Goal: Task Accomplishment & Management: Manage account settings

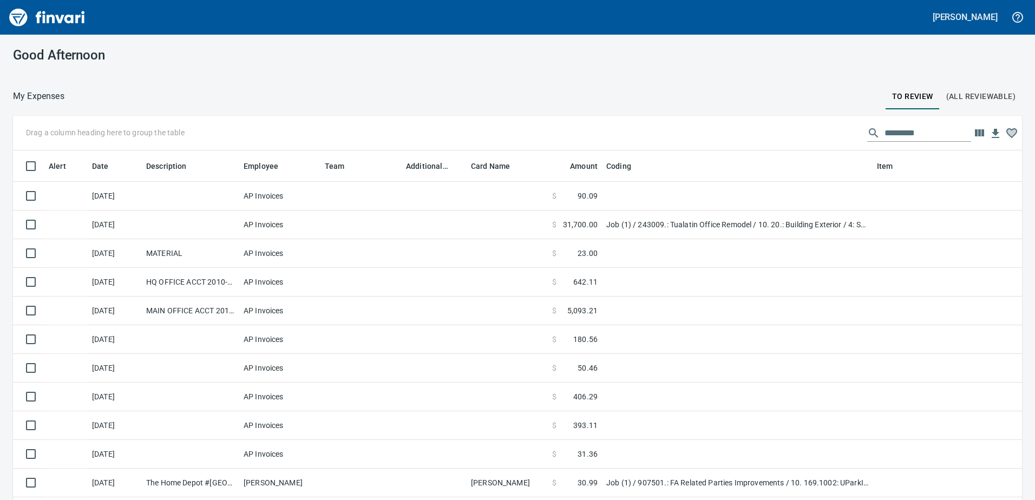
scroll to position [373, 993]
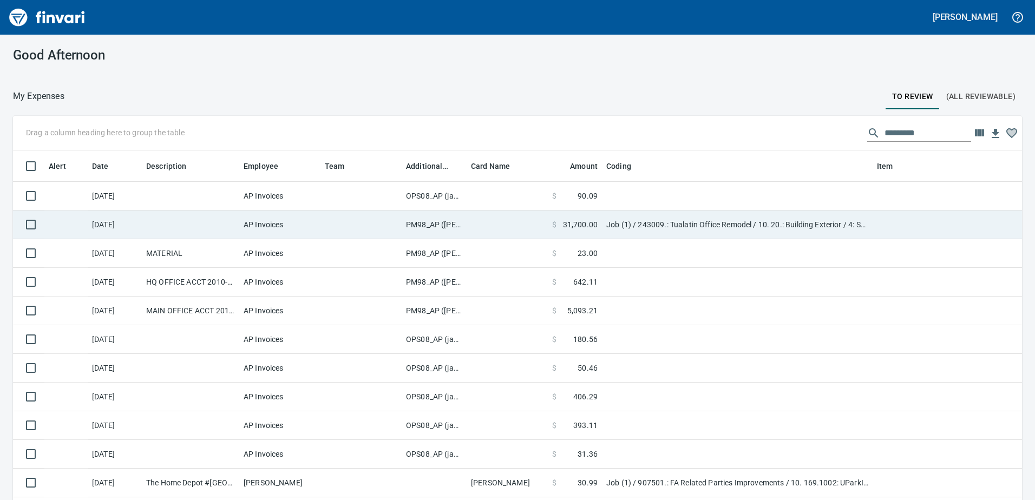
click at [430, 225] on td "PM98_AP ([PERSON_NAME], [PERSON_NAME])" at bounding box center [434, 225] width 65 height 29
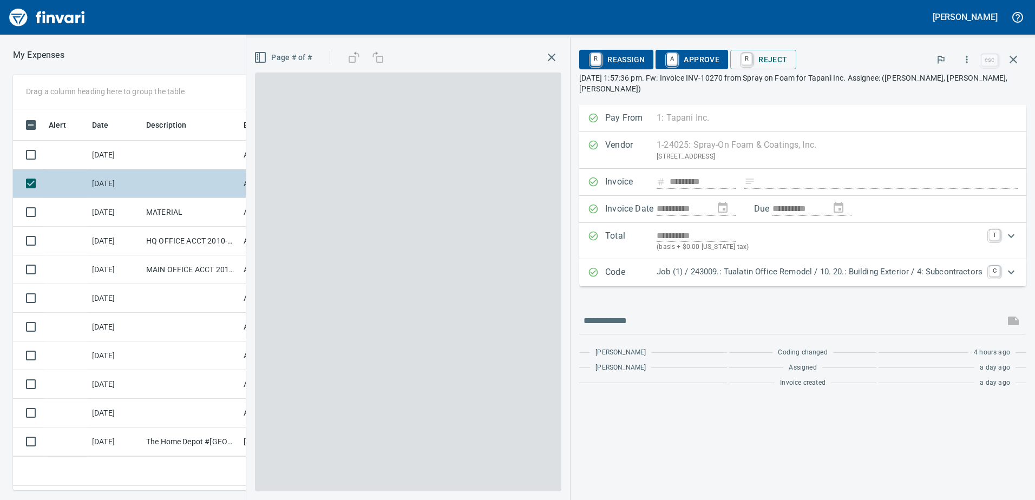
scroll to position [365, 722]
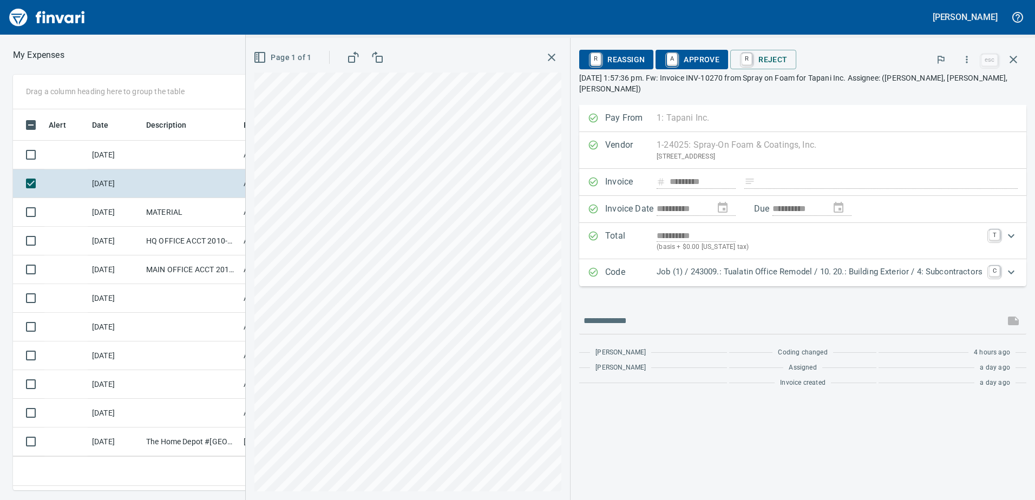
click at [1009, 270] on icon "Expand" at bounding box center [1011, 272] width 6 height 4
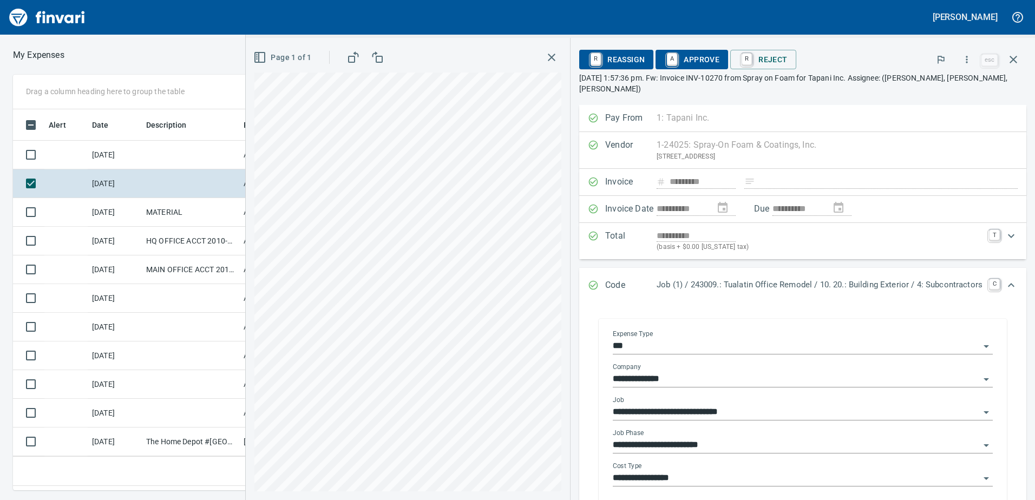
click at [774, 438] on input "**********" at bounding box center [796, 445] width 367 height 15
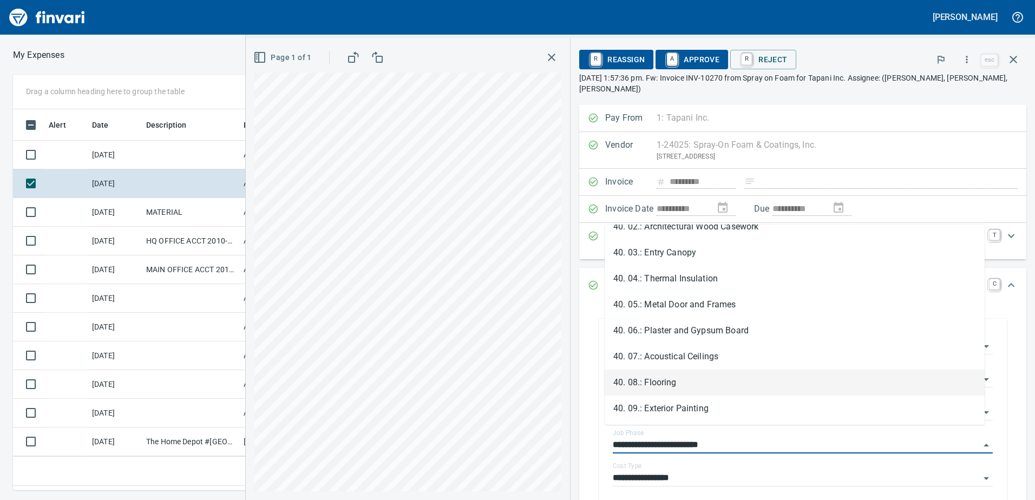
scroll to position [433, 0]
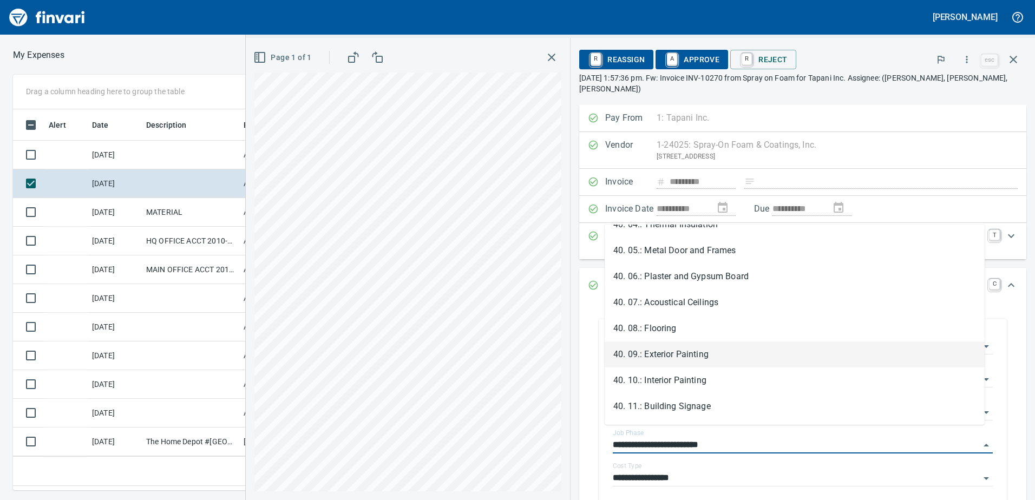
click at [717, 350] on li "40. 09.: Exterior Painting" at bounding box center [795, 355] width 380 height 26
type input "**********"
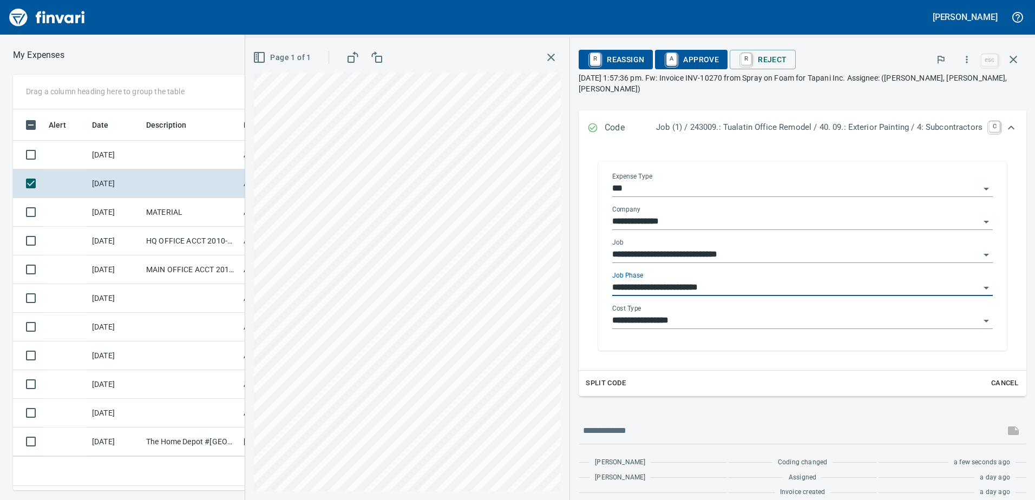
scroll to position [0, 0]
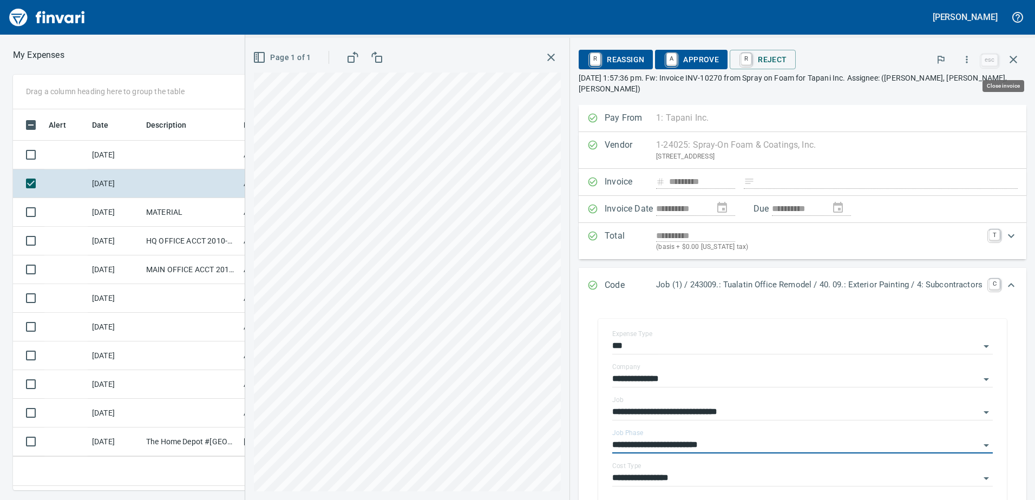
click at [1016, 61] on icon "button" at bounding box center [1013, 59] width 13 height 13
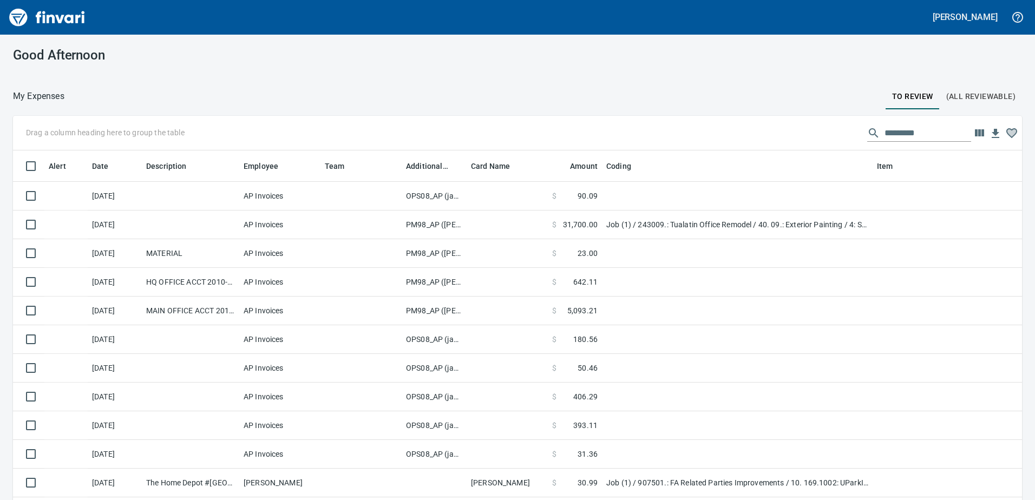
scroll to position [373, 993]
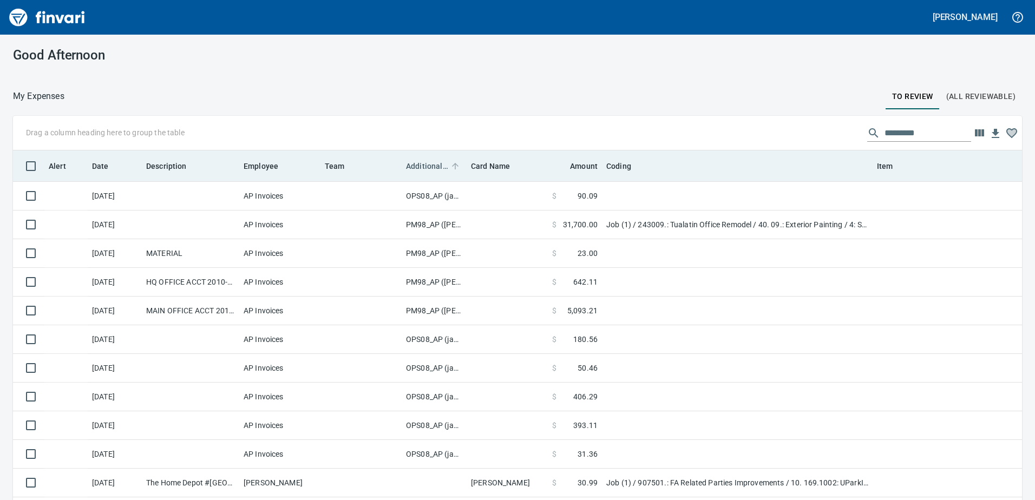
click at [418, 160] on span "Additional Reviewer" at bounding box center [427, 166] width 42 height 13
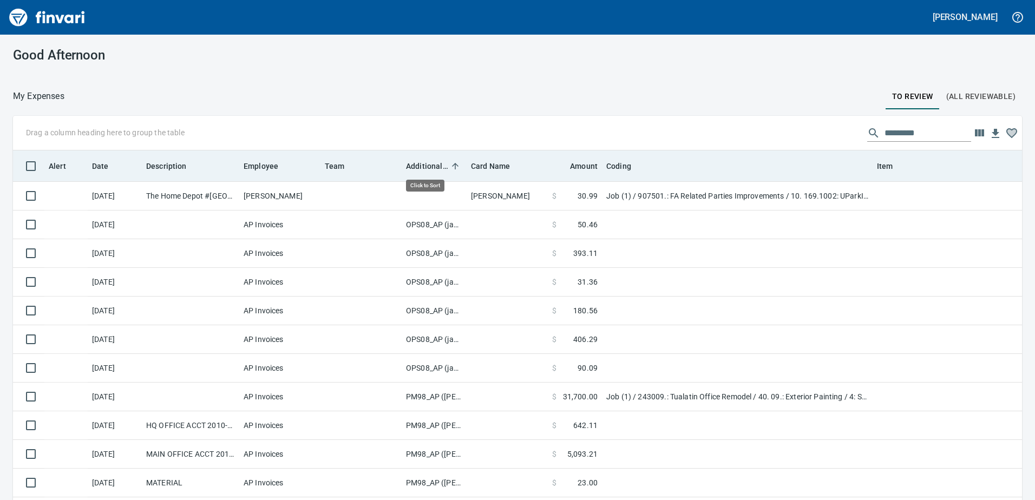
click at [418, 160] on span "Additional Reviewer" at bounding box center [427, 166] width 42 height 13
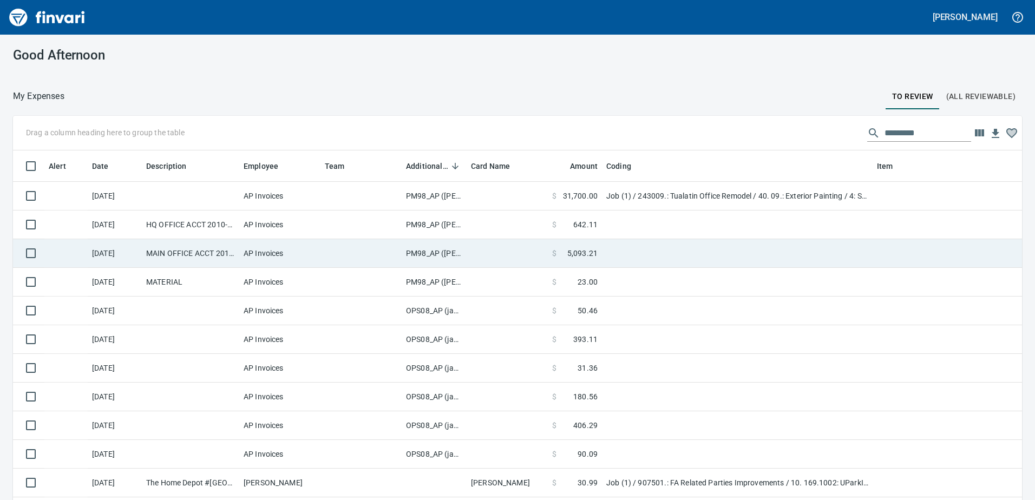
click at [437, 255] on td "PM98_AP ([PERSON_NAME], [PERSON_NAME])" at bounding box center [434, 253] width 65 height 29
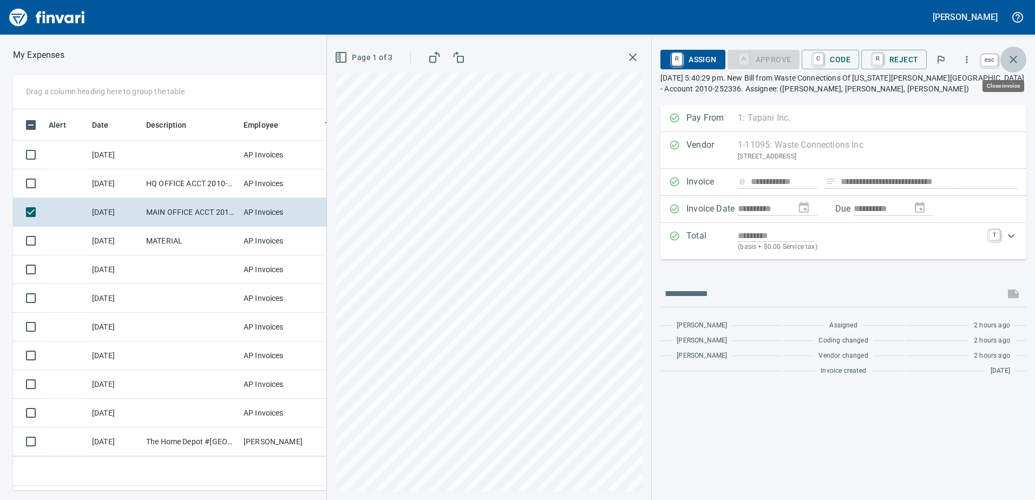
click at [1016, 59] on icon "button" at bounding box center [1013, 59] width 13 height 13
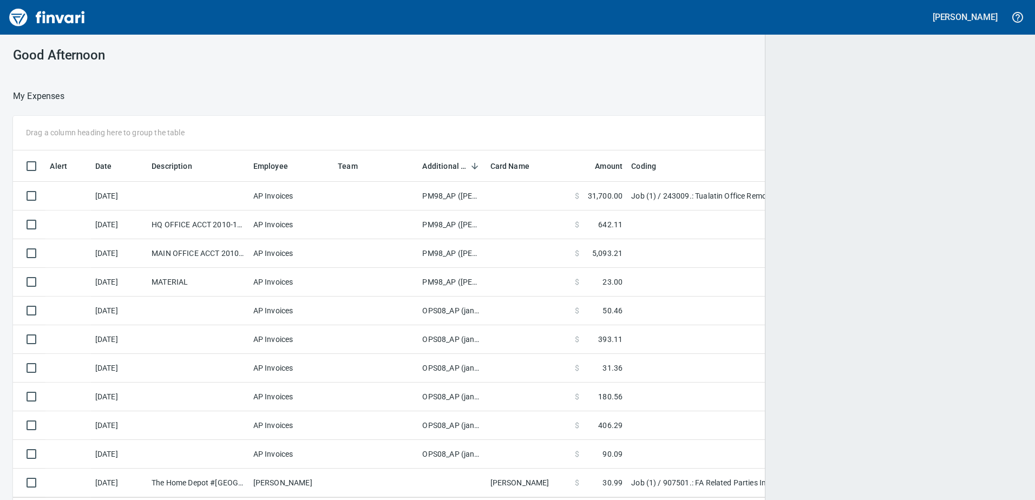
scroll to position [1, 1]
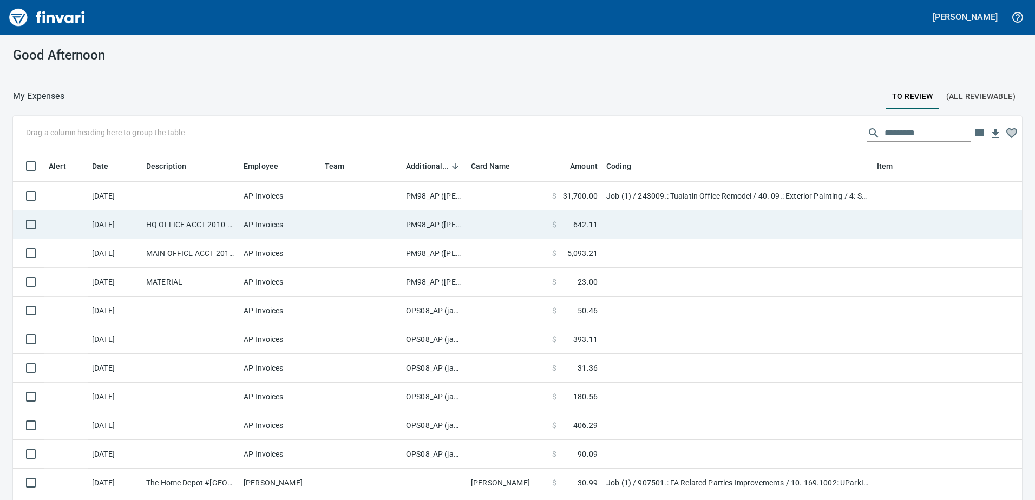
click at [418, 221] on td "PM98_AP ([PERSON_NAME], [PERSON_NAME])" at bounding box center [434, 225] width 65 height 29
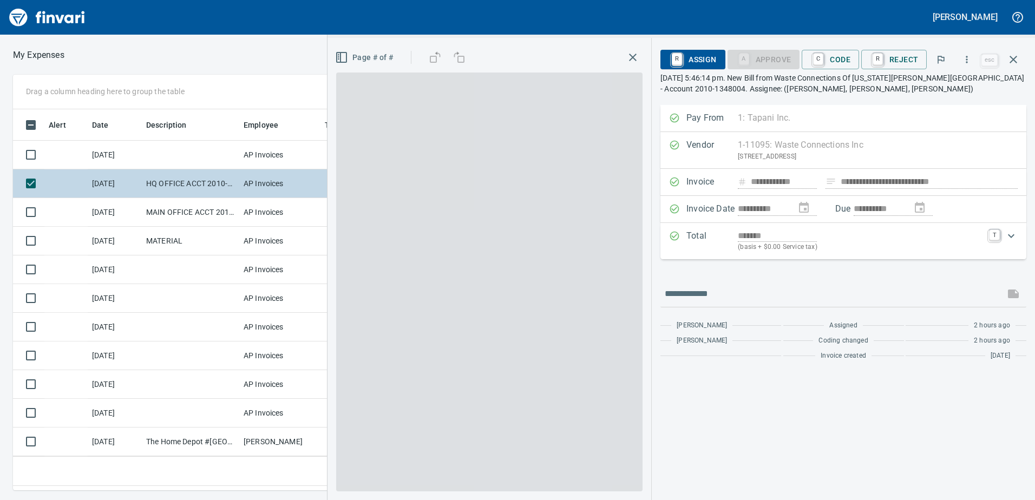
scroll to position [365, 722]
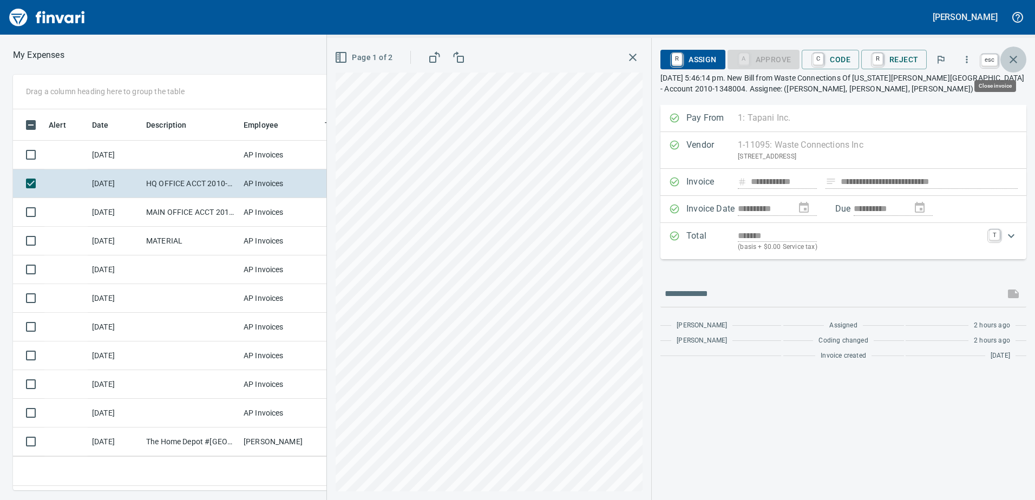
click at [1014, 57] on icon "button" at bounding box center [1013, 59] width 13 height 13
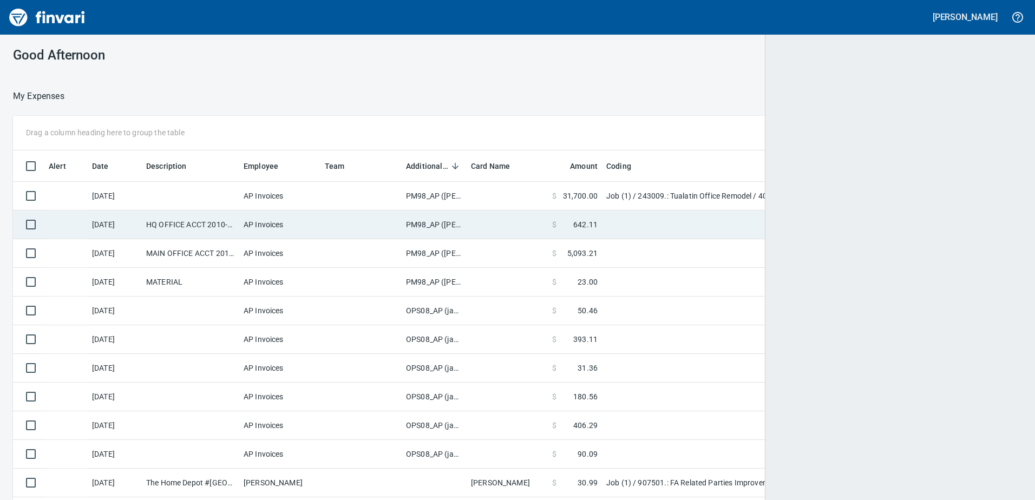
scroll to position [373, 991]
